Goal: Complete application form: Complete application form

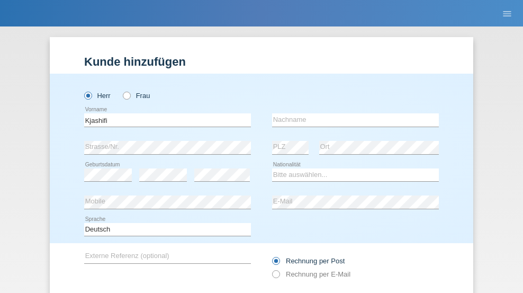
type input "Kjashifi"
click at [351, 113] on input "text" at bounding box center [355, 119] width 167 height 13
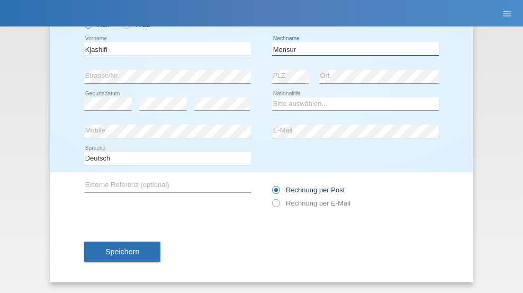
type input "Mensur"
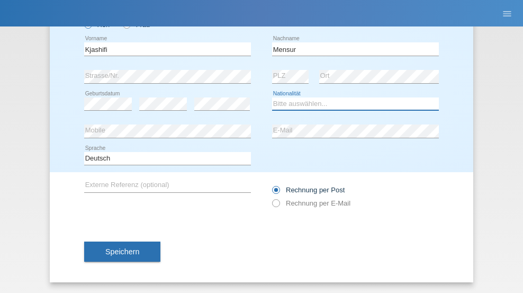
select select "MK"
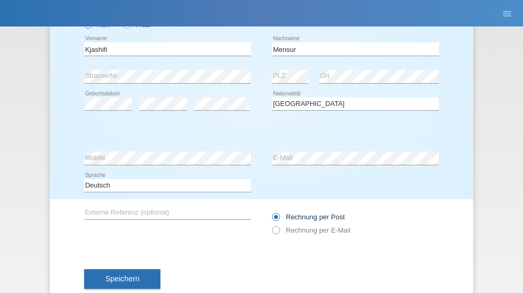
select select "C"
select select "30"
select select "09"
select select "2017"
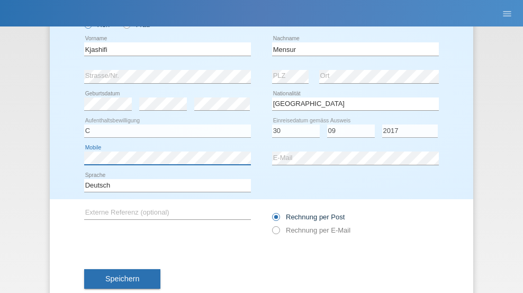
scroll to position [98, 0]
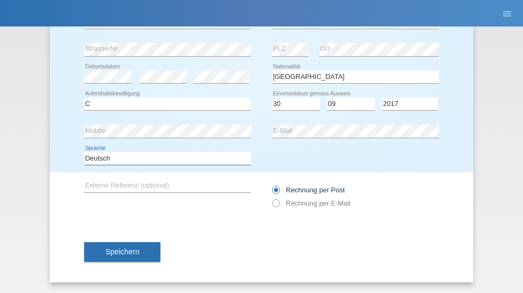
select select "en"
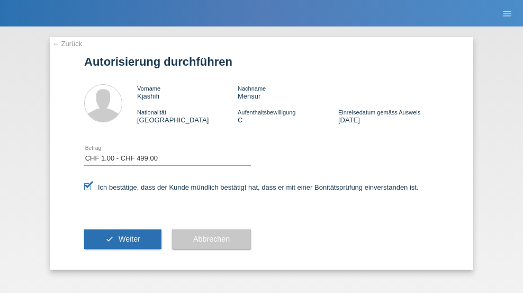
select select "1"
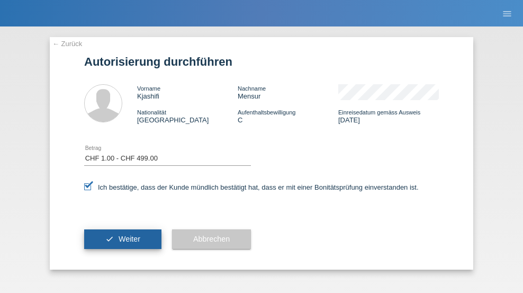
click at [123, 239] on span "Weiter" at bounding box center [130, 238] width 22 height 8
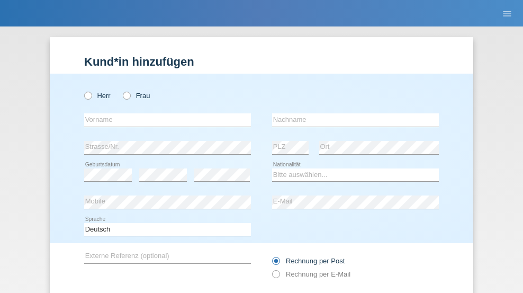
radio input "true"
click at [163, 113] on input "text" at bounding box center [167, 119] width 167 height 13
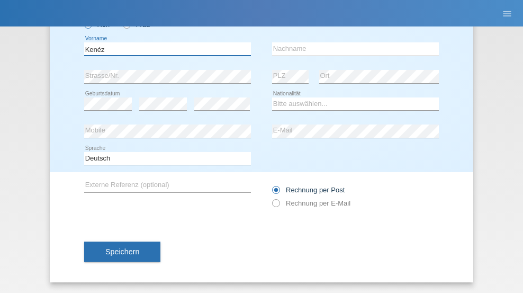
type input "Kenéz"
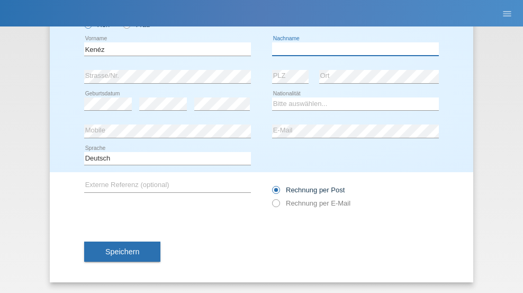
click at [351, 49] on input "text" at bounding box center [355, 48] width 167 height 13
type input "simkó"
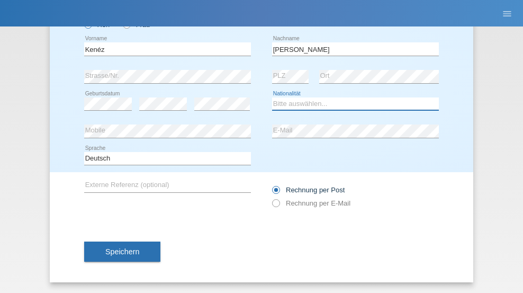
select select "HU"
select select "C"
select select "07"
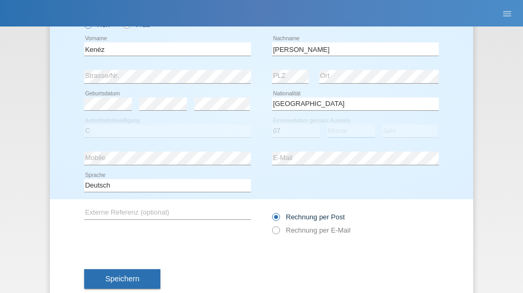
select select "09"
select select "2010"
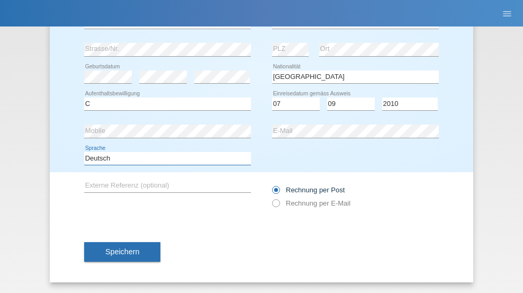
select select "en"
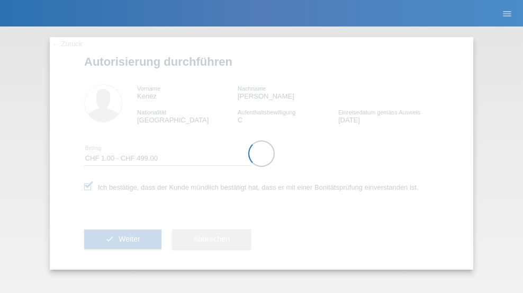
select select "1"
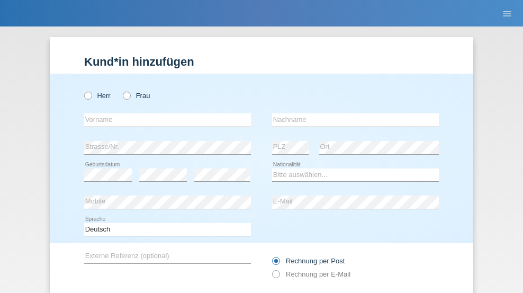
radio input "true"
click at [163, 113] on input "text" at bounding box center [167, 119] width 167 height 13
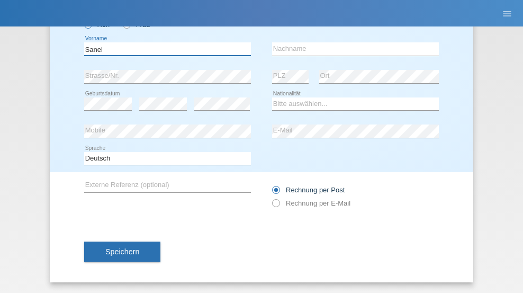
type input "Sanel"
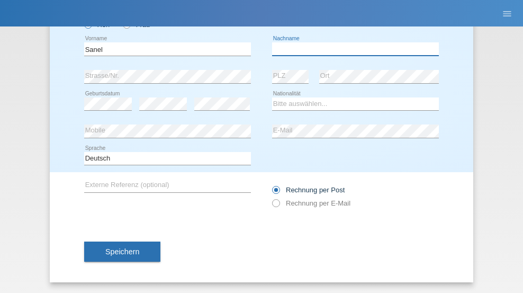
click at [351, 49] on input "text" at bounding box center [355, 48] width 167 height 13
type input "Klipanovic"
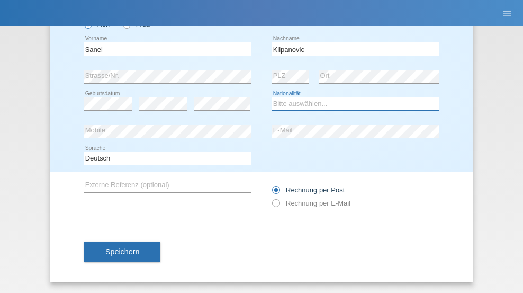
select select "ES"
select select "C"
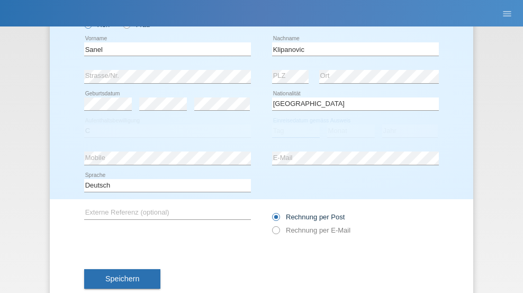
select select "04"
select select "1995"
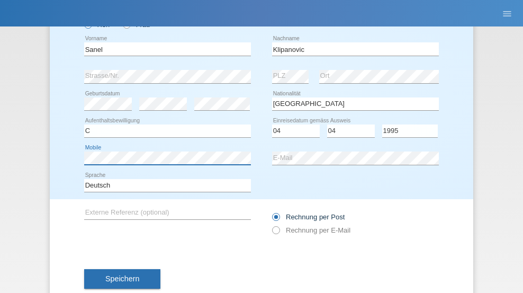
scroll to position [98, 0]
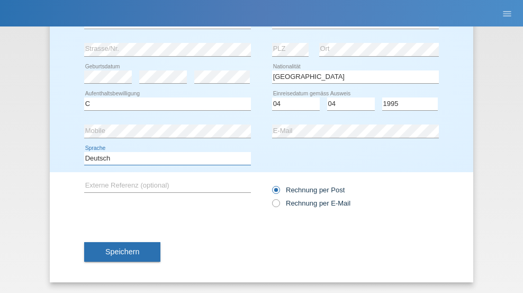
select select "en"
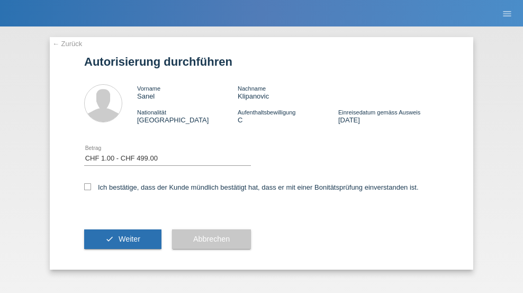
select select "1"
checkbox input "true"
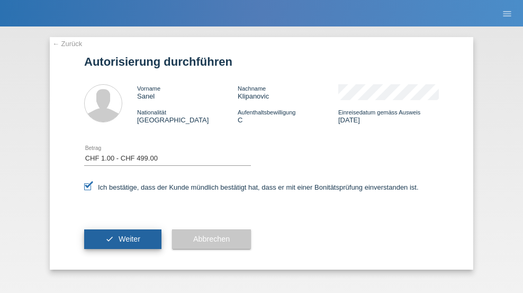
click at [123, 239] on span "Weiter" at bounding box center [130, 238] width 22 height 8
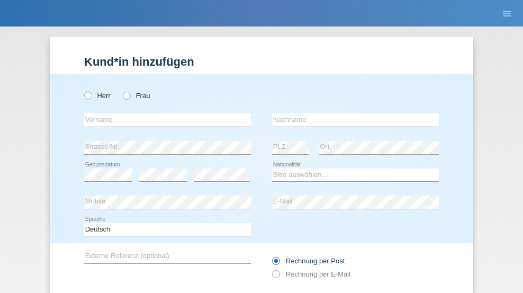
radio input "true"
click at [163, 113] on input "text" at bounding box center [167, 119] width 167 height 13
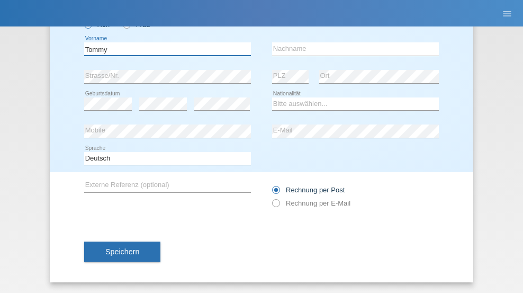
type input "Tommy"
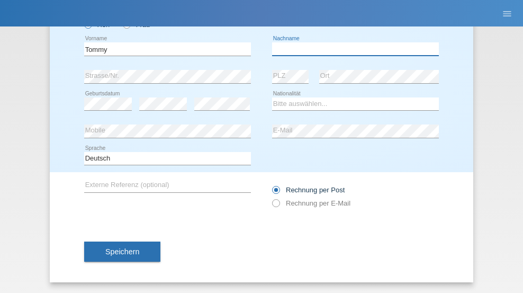
click at [351, 49] on input "text" at bounding box center [355, 48] width 167 height 13
type input "Schulz"
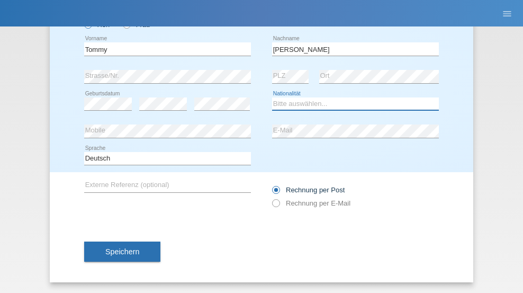
select select "DE"
select select "C"
select select "01"
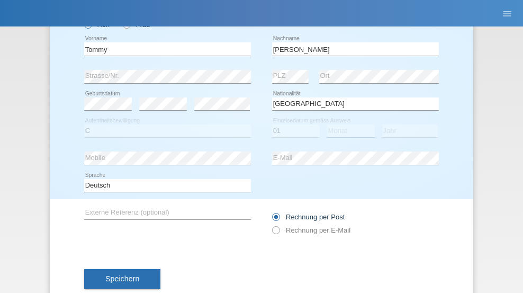
select select "07"
select select "2021"
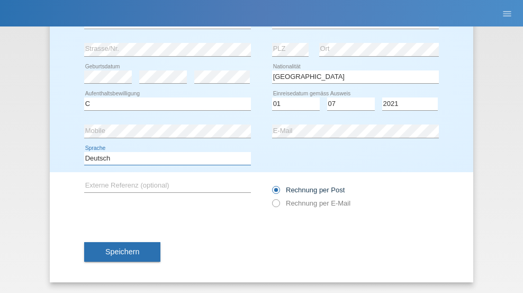
select select "en"
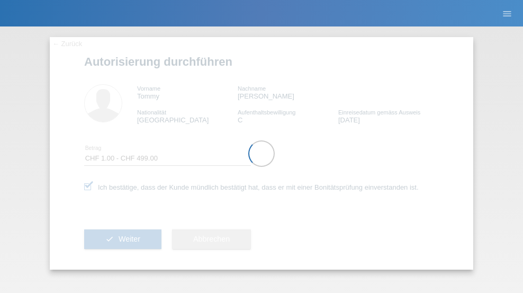
select select "1"
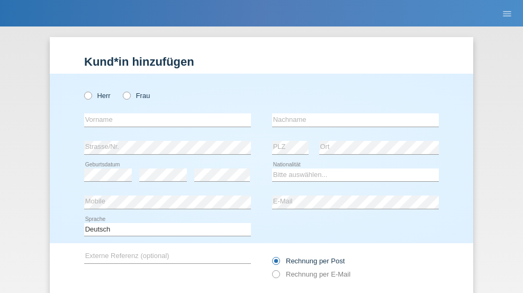
radio input "true"
click at [163, 113] on input "text" at bounding box center [167, 119] width 167 height 13
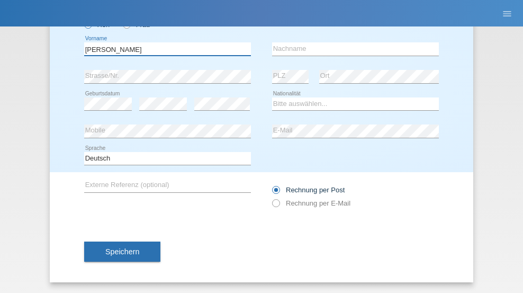
type input "David"
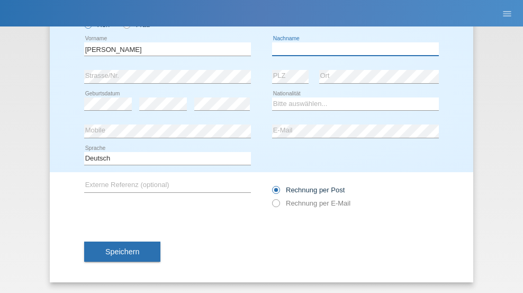
click at [351, 49] on input "text" at bounding box center [355, 48] width 167 height 13
type input "Amaral"
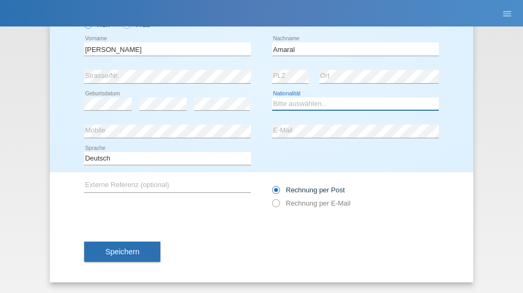
select select "PT"
select select "C"
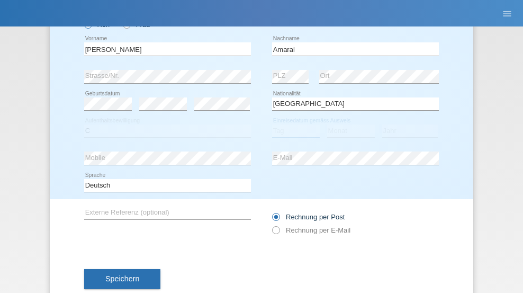
select select "06"
select select "07"
select select "2019"
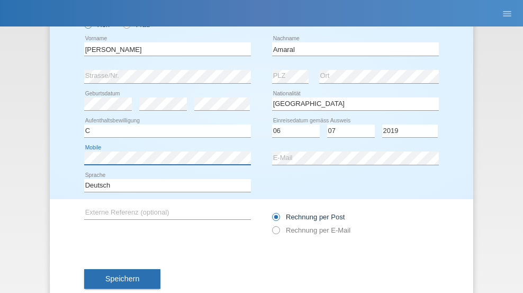
scroll to position [98, 0]
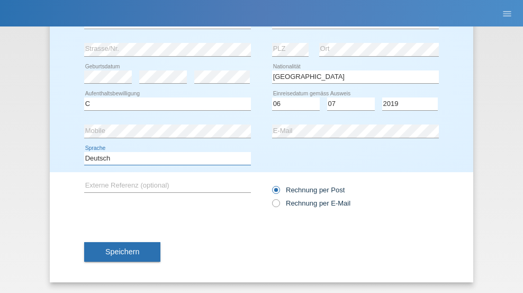
select select "en"
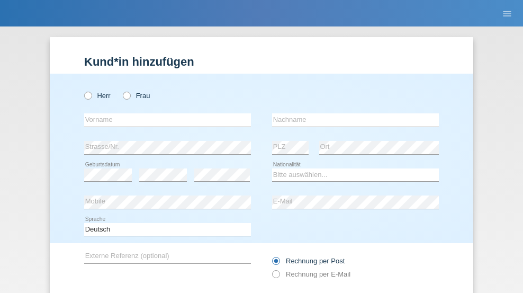
radio input "true"
click at [163, 113] on input "text" at bounding box center [167, 119] width 167 height 13
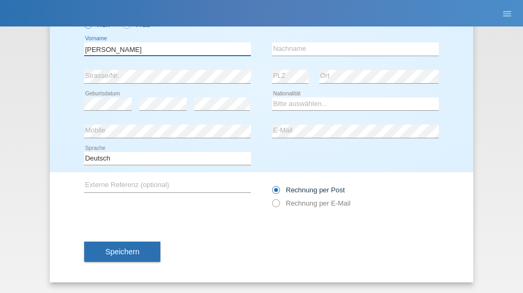
type input "[PERSON_NAME]"
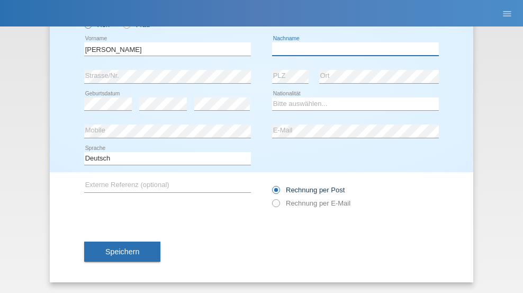
click at [351, 49] on input "text" at bounding box center [355, 48] width 167 height 13
type input "[PERSON_NAME]"
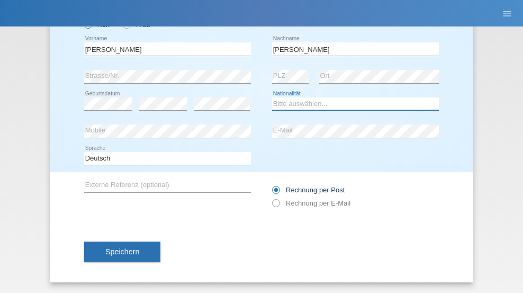
select select "DE"
select select "C"
select select "05"
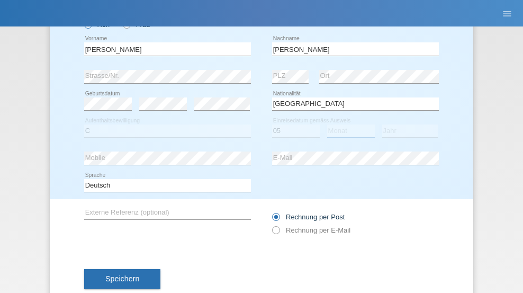
select select "04"
select select "2021"
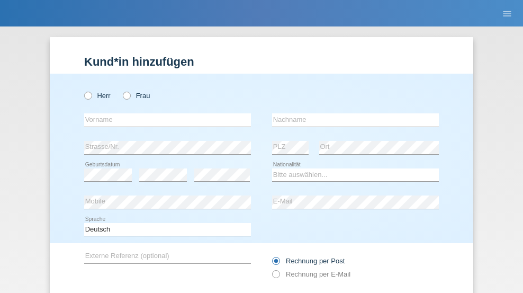
radio input "true"
click at [163, 113] on input "text" at bounding box center [167, 119] width 167 height 13
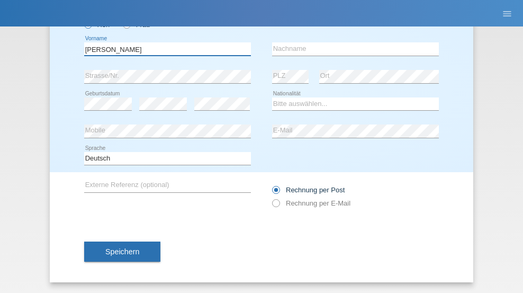
type input "[PERSON_NAME]"
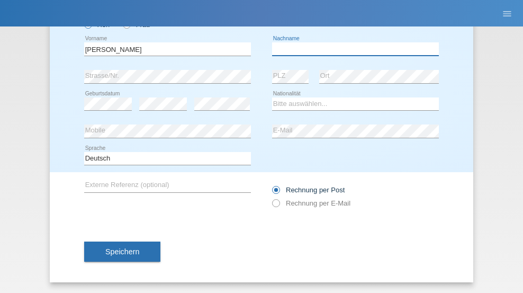
click at [351, 49] on input "text" at bounding box center [355, 48] width 167 height 13
type input "Christian"
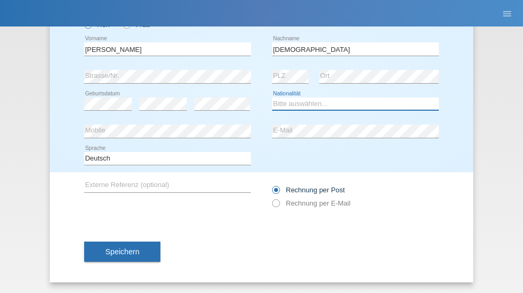
select select "CH"
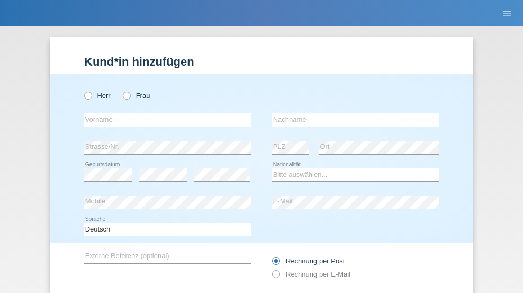
radio input "true"
click at [163, 113] on input "text" at bounding box center [167, 119] width 167 height 13
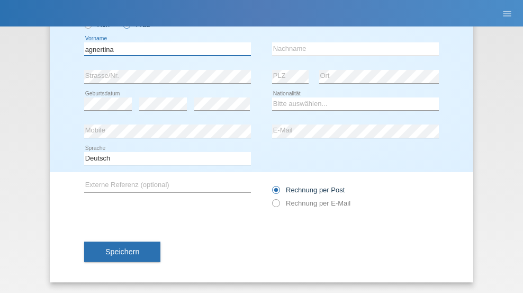
type input "agnertina"
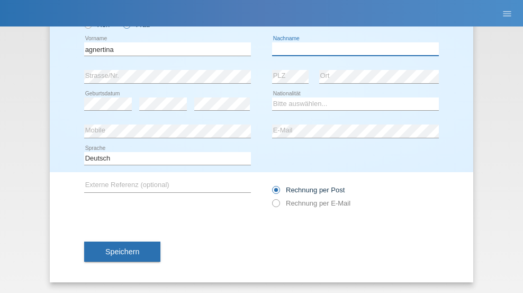
click at [351, 49] on input "text" at bounding box center [355, 48] width 167 height 13
type input "noshaj"
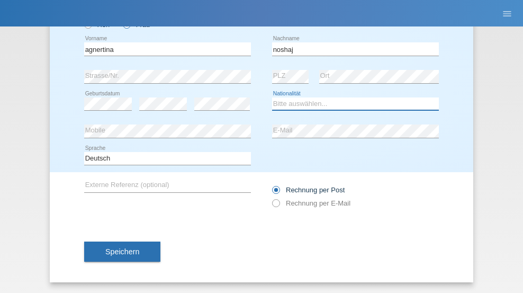
select select "NL"
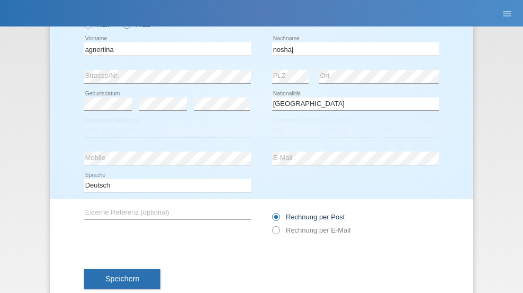
select select "C"
select select "01"
select select "08"
select select "2021"
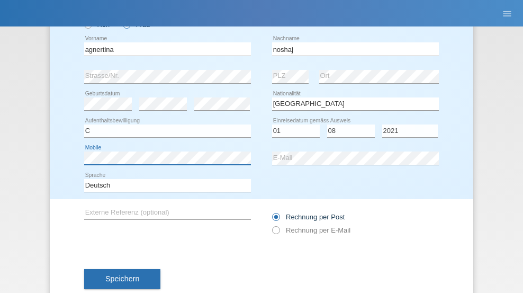
scroll to position [98, 0]
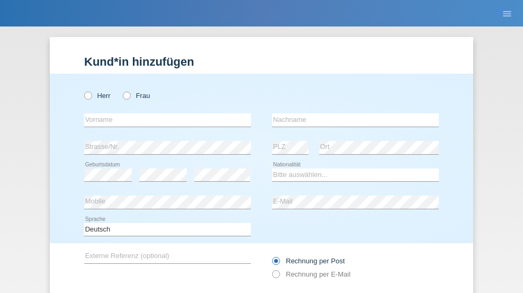
radio input "true"
click at [163, 113] on input "text" at bounding box center [167, 119] width 167 height 13
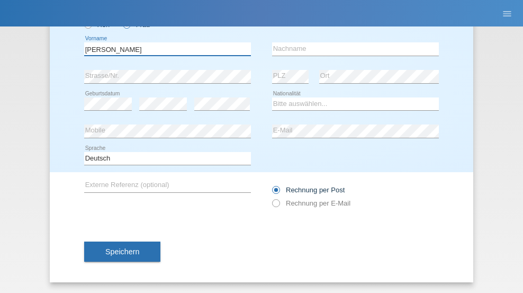
type input "[PERSON_NAME]"
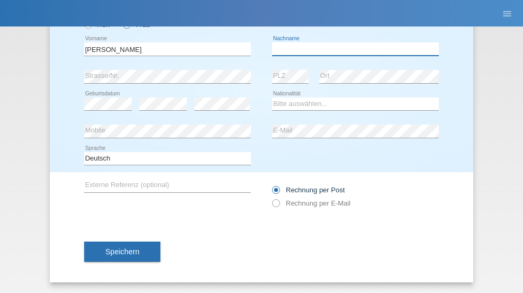
click at [351, 49] on input "text" at bounding box center [355, 48] width 167 height 13
type input "Pinzo"
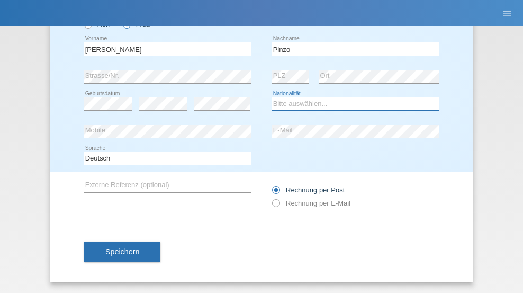
select select "CH"
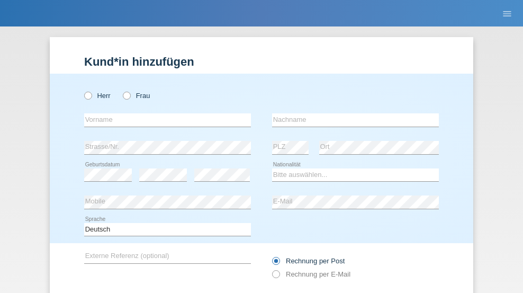
radio input "true"
click at [163, 113] on input "text" at bounding box center [167, 119] width 167 height 13
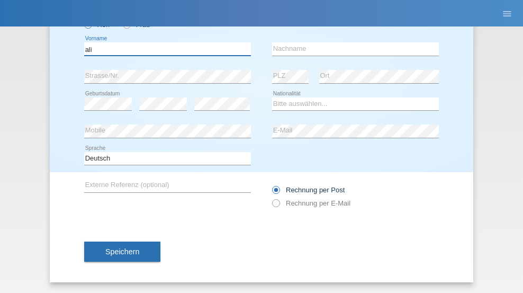
type input "ali"
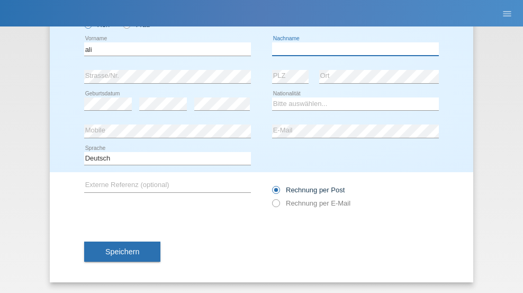
click at [351, 49] on input "text" at bounding box center [355, 48] width 167 height 13
type input "Amini"
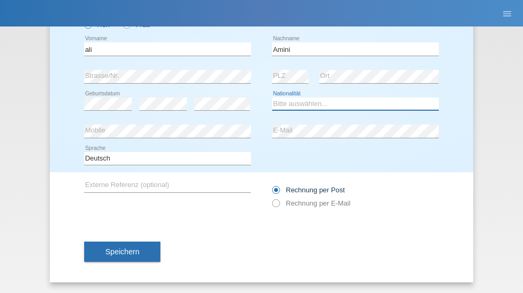
select select "AF"
select select "C"
select select "18"
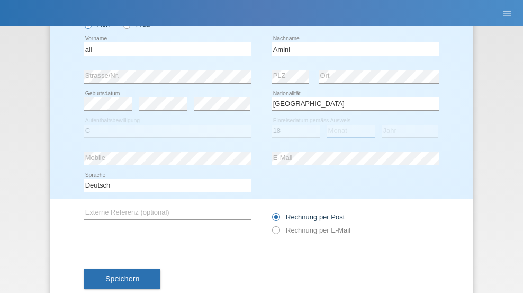
select select "08"
select select "2015"
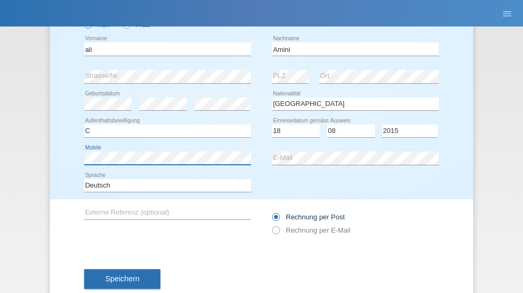
scroll to position [98, 0]
